Goal: Transaction & Acquisition: Purchase product/service

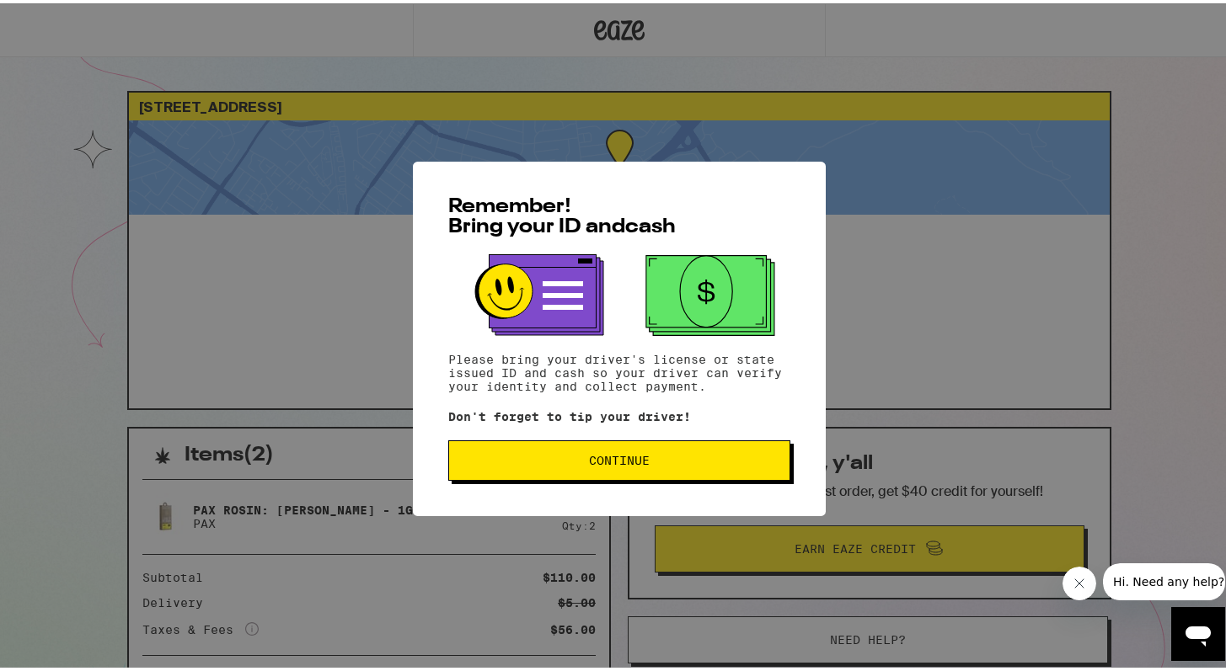
click at [519, 450] on button "Continue" at bounding box center [619, 457] width 342 height 40
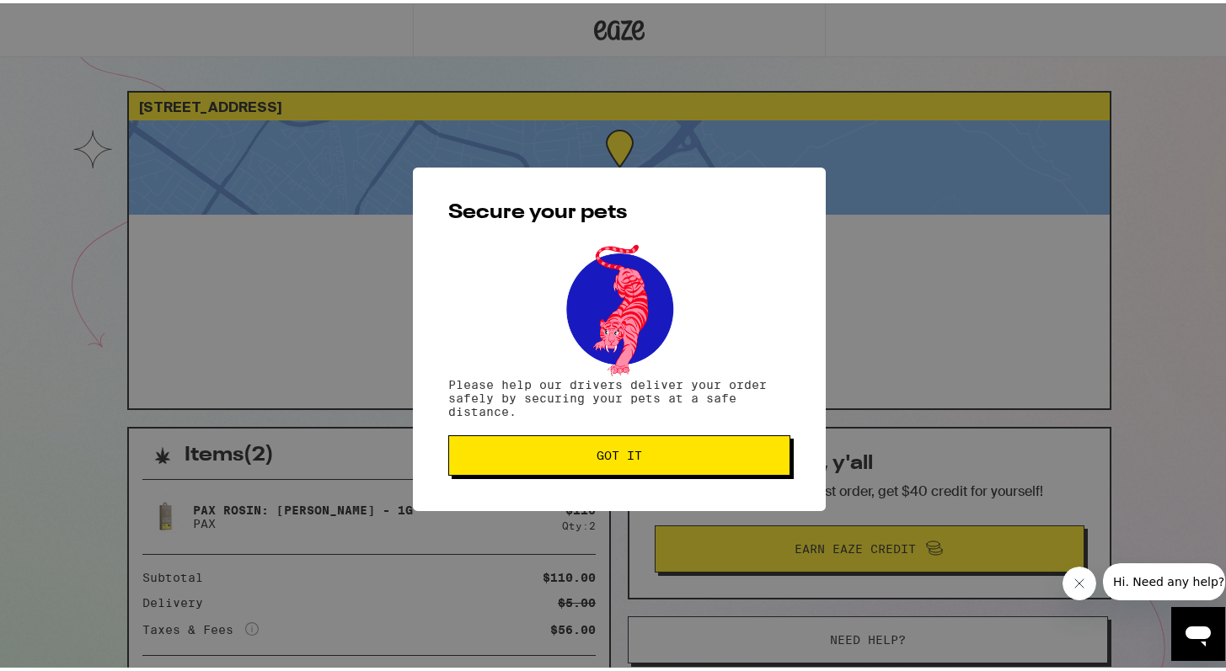
click at [507, 453] on span "Got it" at bounding box center [619, 453] width 313 height 12
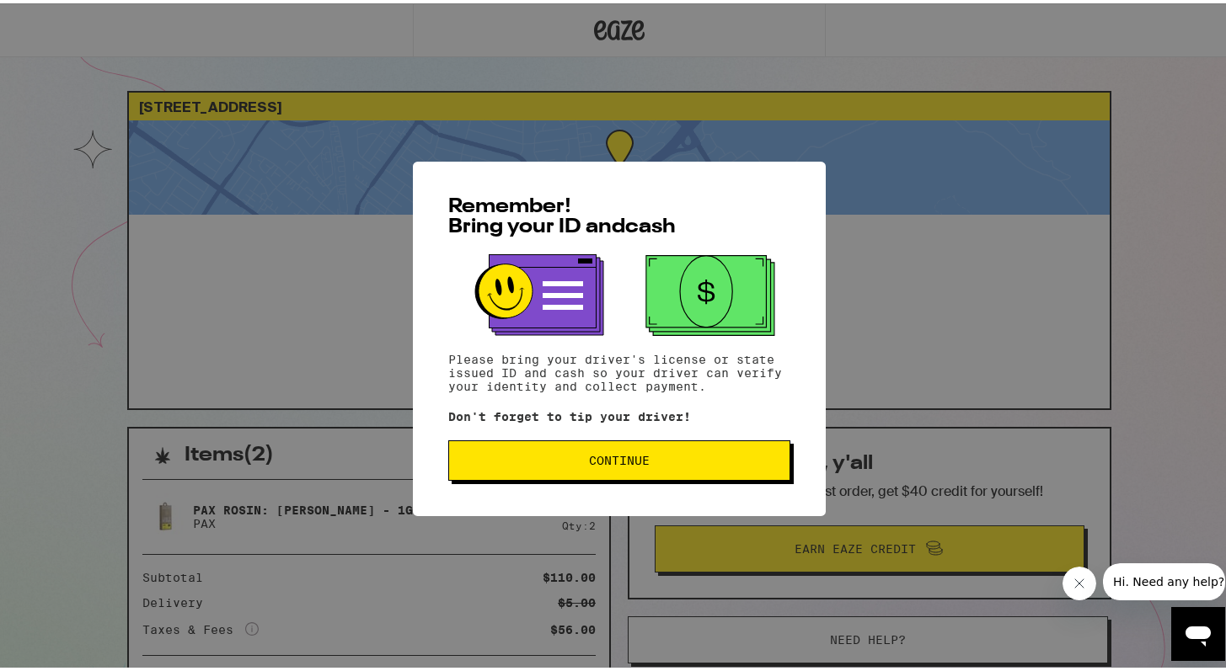
click at [509, 452] on button "Continue" at bounding box center [619, 457] width 342 height 40
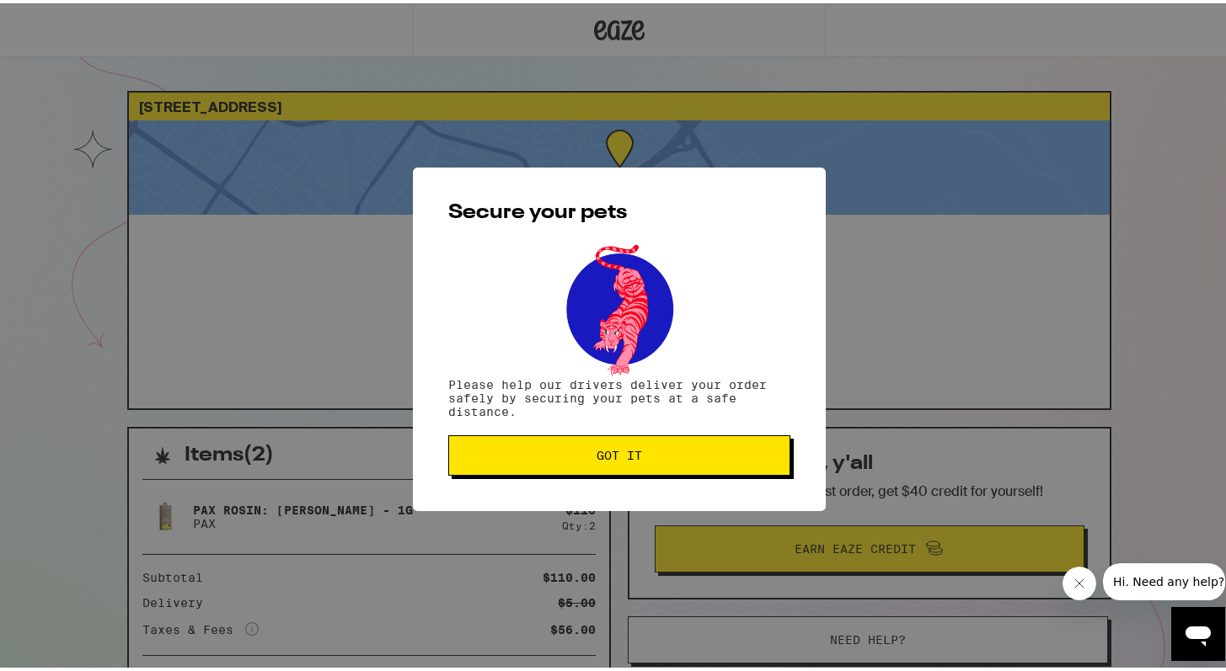
click at [509, 452] on span "Got it" at bounding box center [619, 453] width 313 height 12
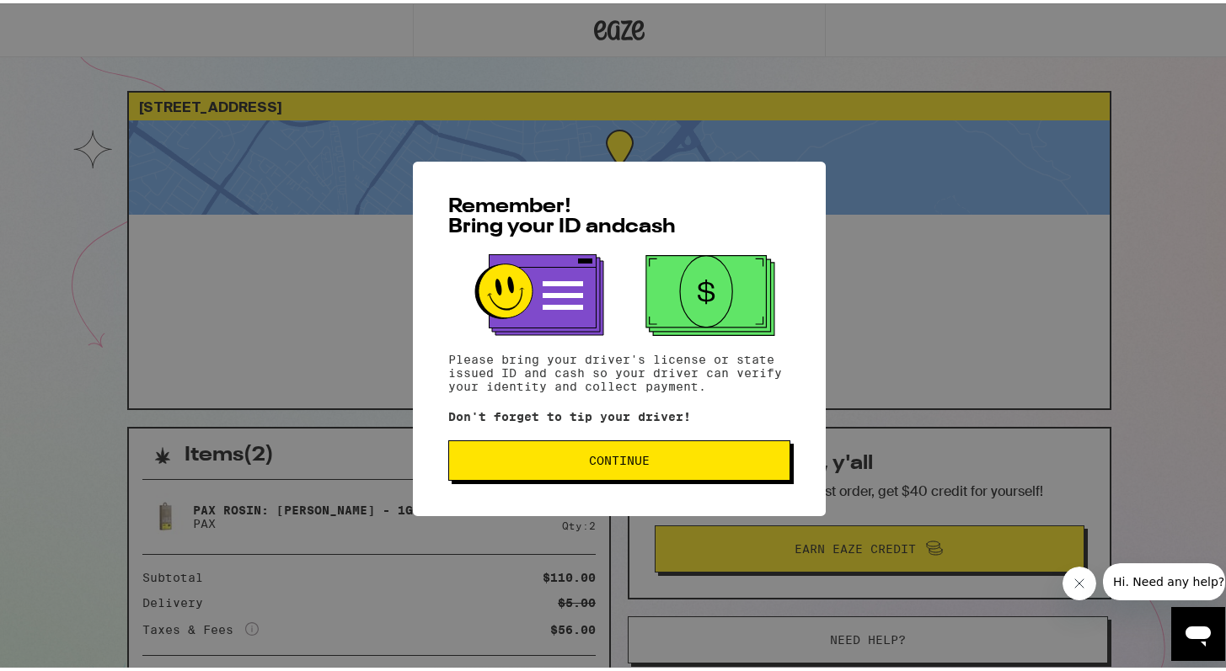
click at [491, 454] on button "Continue" at bounding box center [619, 457] width 342 height 40
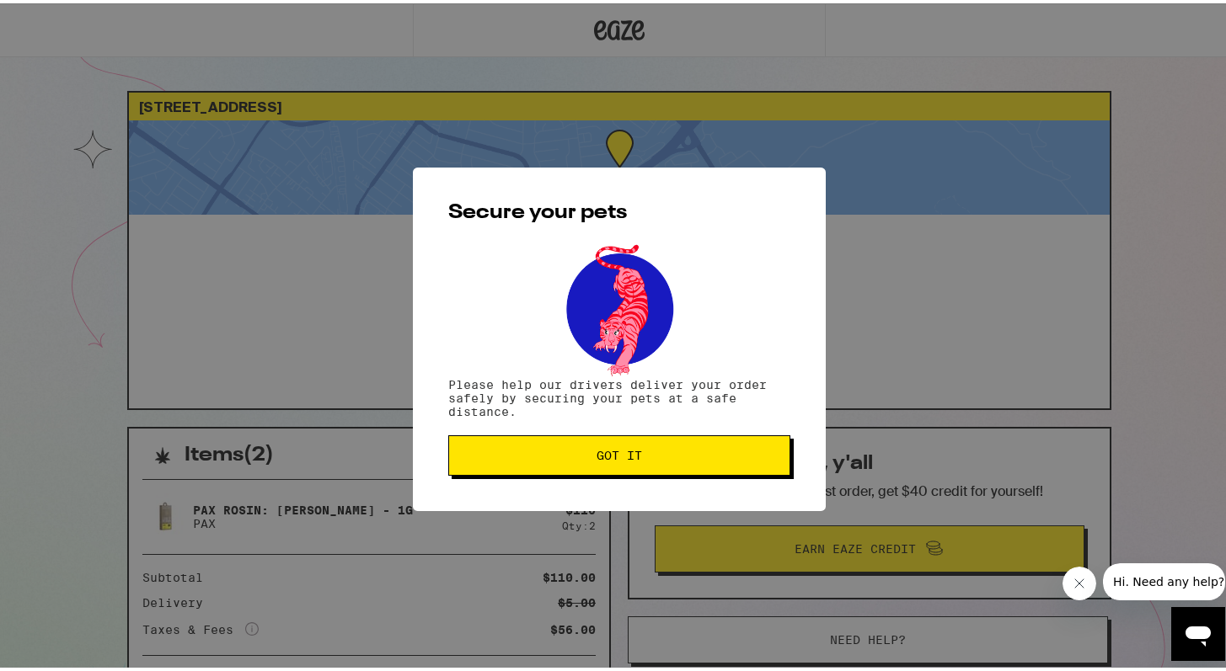
click at [503, 436] on button "Got it" at bounding box center [619, 452] width 342 height 40
